Goal: Task Accomplishment & Management: Use online tool/utility

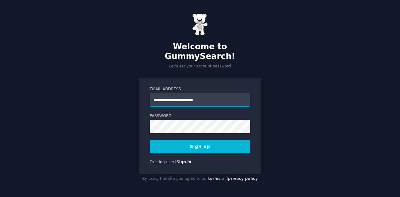
type input "**********"
click at [150, 140] on button "Sign up" at bounding box center [200, 146] width 101 height 13
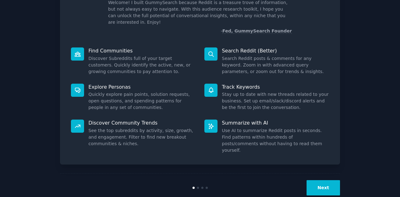
click at [328, 180] on button "Next" at bounding box center [322, 187] width 33 height 15
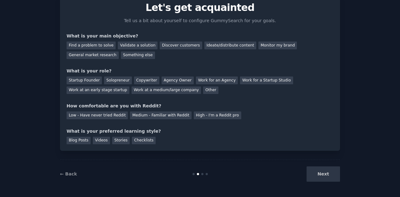
scroll to position [26, 0]
click at [134, 44] on div "Validate a solution" at bounding box center [138, 46] width 40 height 8
click at [88, 82] on div "Startup Founder" at bounding box center [84, 81] width 35 height 8
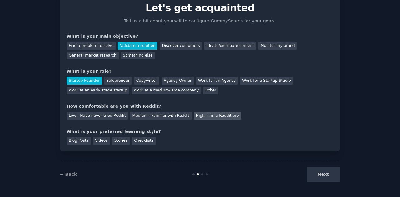
click at [194, 114] on div "High - I'm a Reddit pro" at bounding box center [217, 116] width 47 height 8
click at [165, 115] on div "Medium - Familiar with Reddit" at bounding box center [160, 116] width 61 height 8
click at [194, 116] on div "High - I'm a Reddit pro" at bounding box center [217, 116] width 47 height 8
click at [84, 141] on div "Blog Posts" at bounding box center [79, 141] width 24 height 8
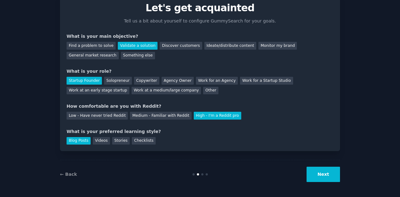
click at [317, 177] on button "Next" at bounding box center [322, 174] width 33 height 15
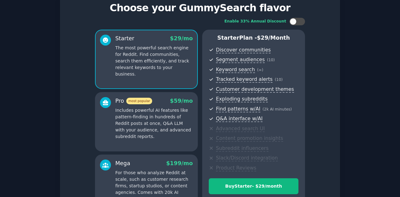
scroll to position [102, 0]
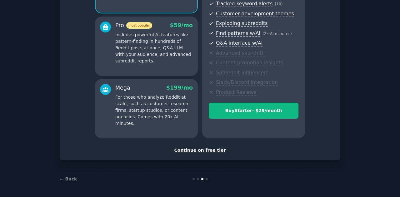
click at [207, 149] on div "Continue on free tier" at bounding box center [200, 150] width 267 height 7
